Goal: Information Seeking & Learning: Learn about a topic

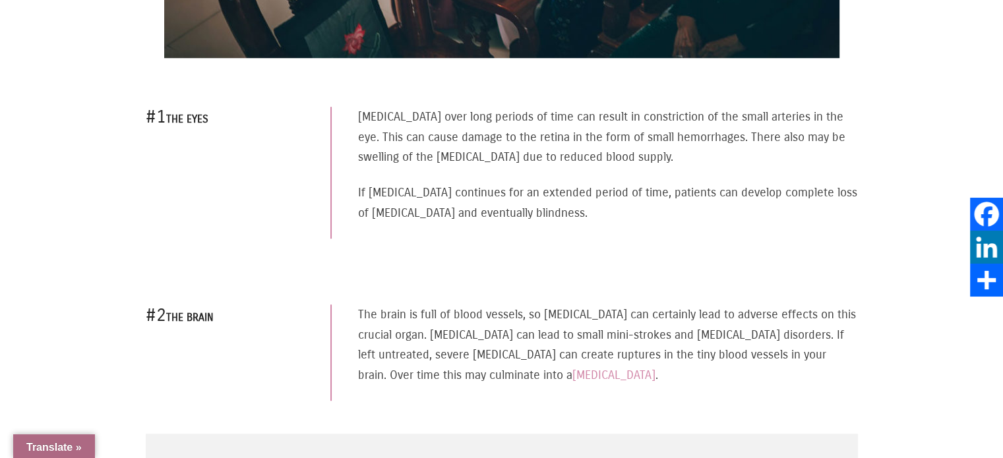
scroll to position [814, 0]
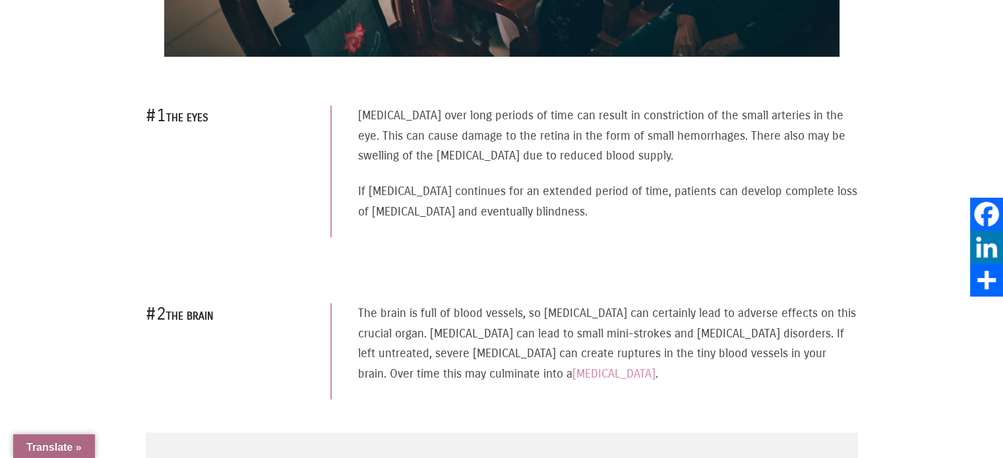
drag, startPoint x: 603, startPoint y: 206, endPoint x: 355, endPoint y: 181, distance: 249.4
click at [355, 181] on div "[MEDICAL_DATA] over long periods of time can result in constriction of the smal…" at bounding box center [593, 172] width 527 height 132
copy p "If [MEDICAL_DATA] continues for an extended period of time, patients can develo…"
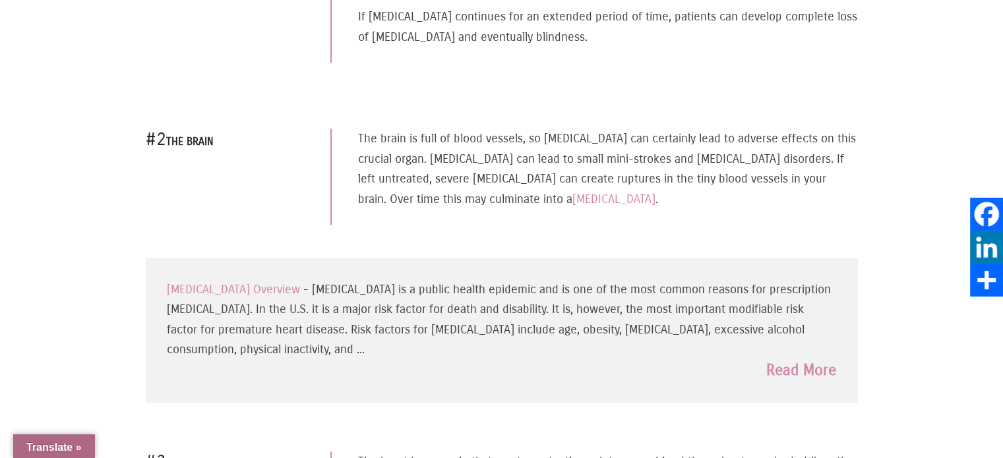
scroll to position [982, 0]
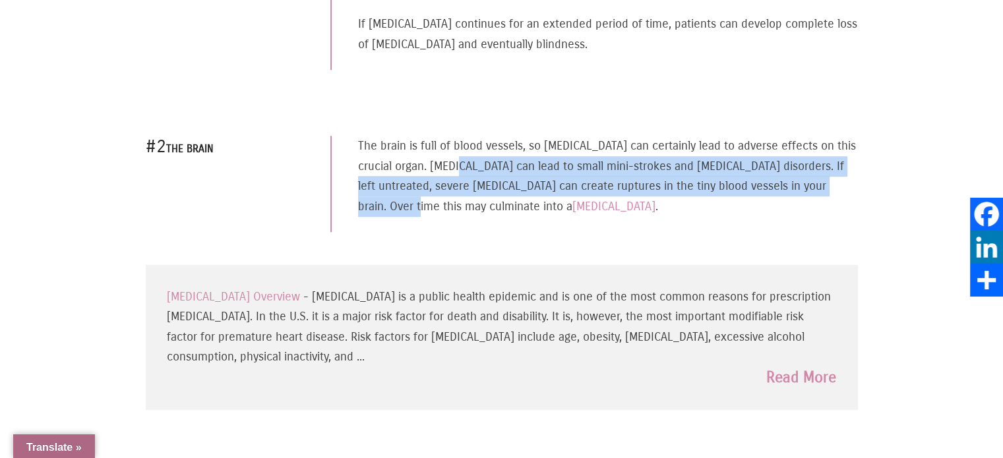
drag, startPoint x: 453, startPoint y: 155, endPoint x: 412, endPoint y: 200, distance: 60.7
click at [412, 200] on p "The brain is full of blood vessels, so [MEDICAL_DATA] can certainly lead to adv…" at bounding box center [607, 176] width 499 height 80
copy p "[MEDICAL_DATA] can lead to small mini-strokes and [MEDICAL_DATA] disorders. If …"
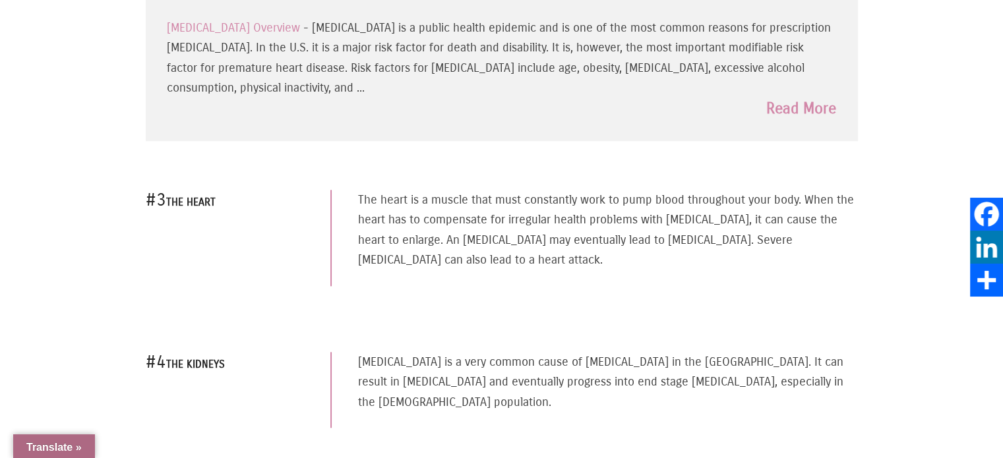
scroll to position [1251, 0]
click at [598, 157] on div "#3 The Heart The heart is a muscle that must constantly work to pump blood thro…" at bounding box center [502, 238] width 712 height 162
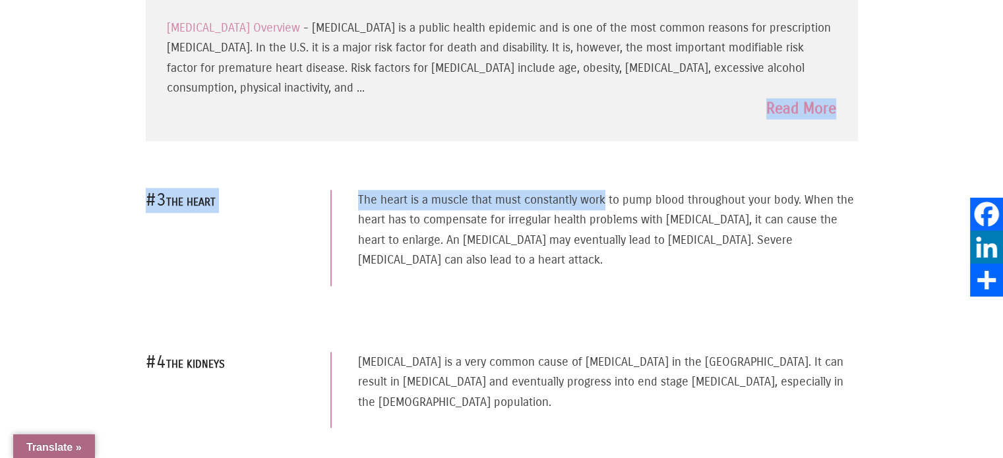
drag, startPoint x: 598, startPoint y: 155, endPoint x: 660, endPoint y: 111, distance: 75.2
click at [660, 111] on div "We’ve all heard that [MEDICAL_DATA] is dangerous for your health. But why and h…" at bounding box center [502, 78] width 712 height 1970
